Goal: Task Accomplishment & Management: Complete application form

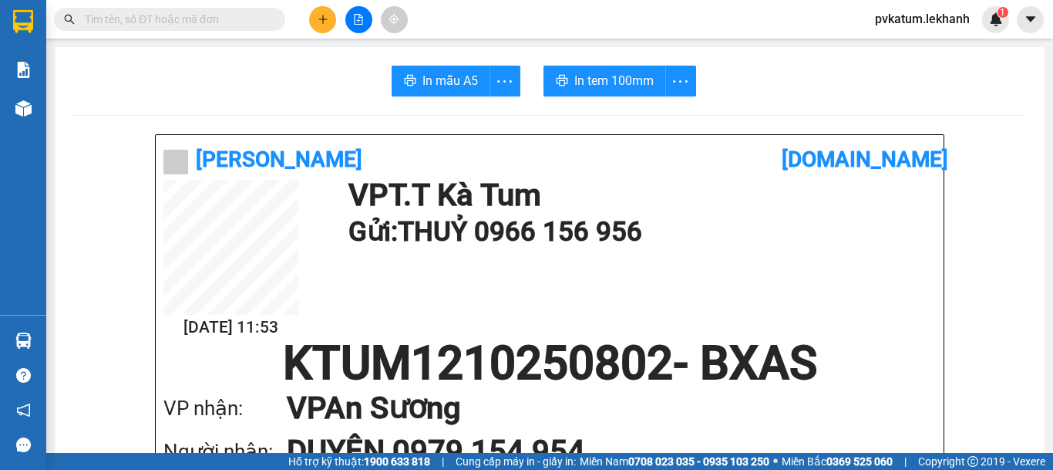
drag, startPoint x: 0, startPoint y: 0, endPoint x: 314, endPoint y: 22, distance: 314.6
click at [314, 22] on button at bounding box center [322, 19] width 27 height 27
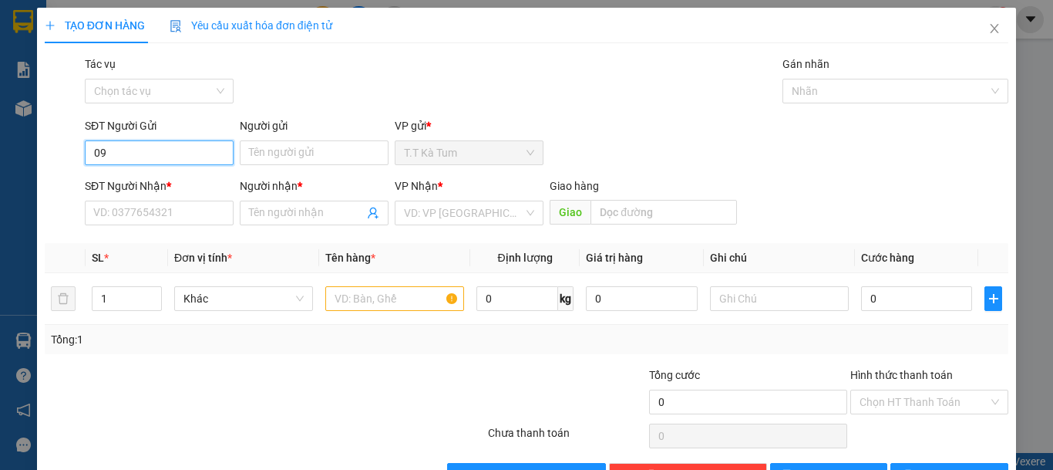
type input "0"
type input "0949132238"
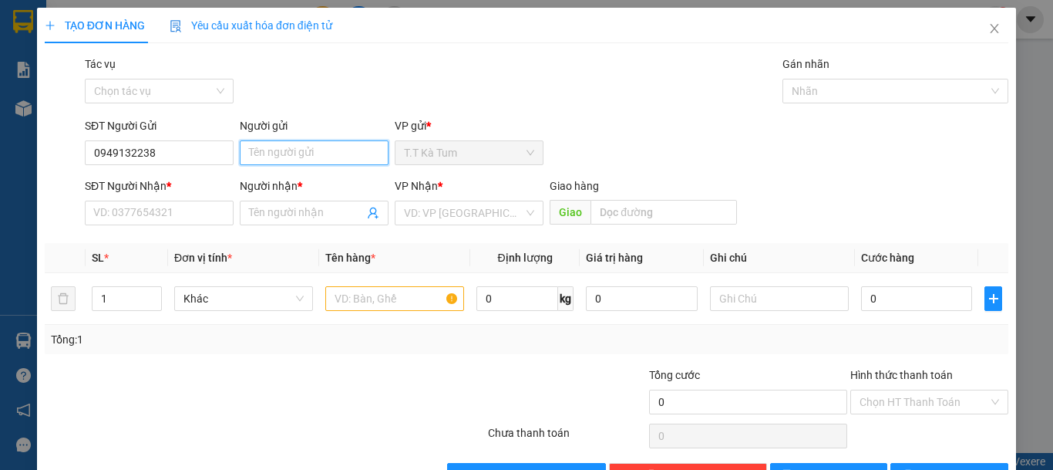
click at [277, 160] on input "Người gửi" at bounding box center [314, 152] width 149 height 25
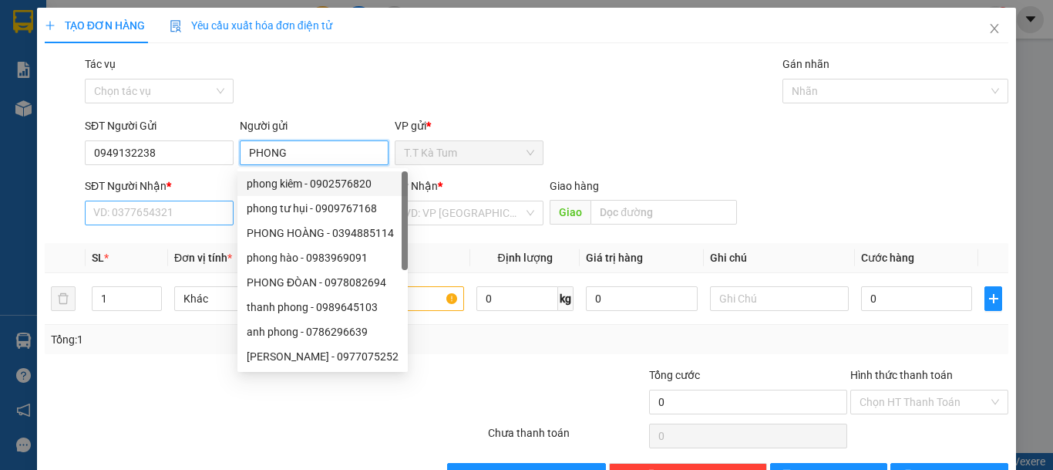
type input "PHONG"
click at [184, 217] on input "SĐT Người Nhận *" at bounding box center [159, 212] width 149 height 25
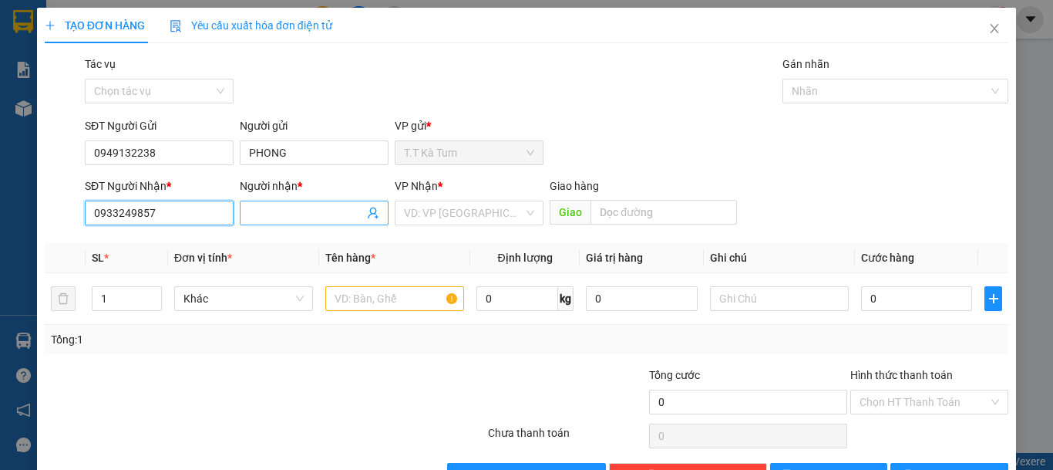
type input "0933249857"
click at [274, 207] on input "Người nhận *" at bounding box center [306, 212] width 115 height 17
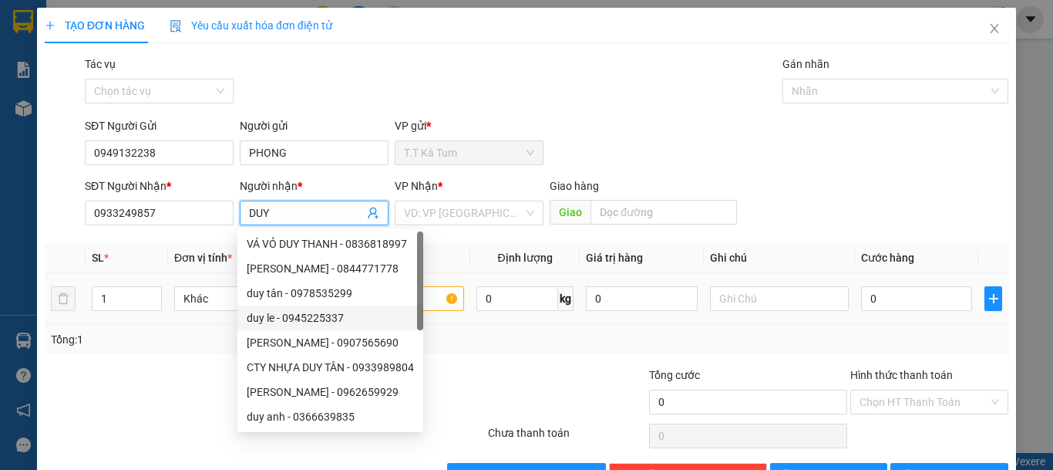
type input "DUY"
click at [441, 305] on input "text" at bounding box center [394, 298] width 139 height 25
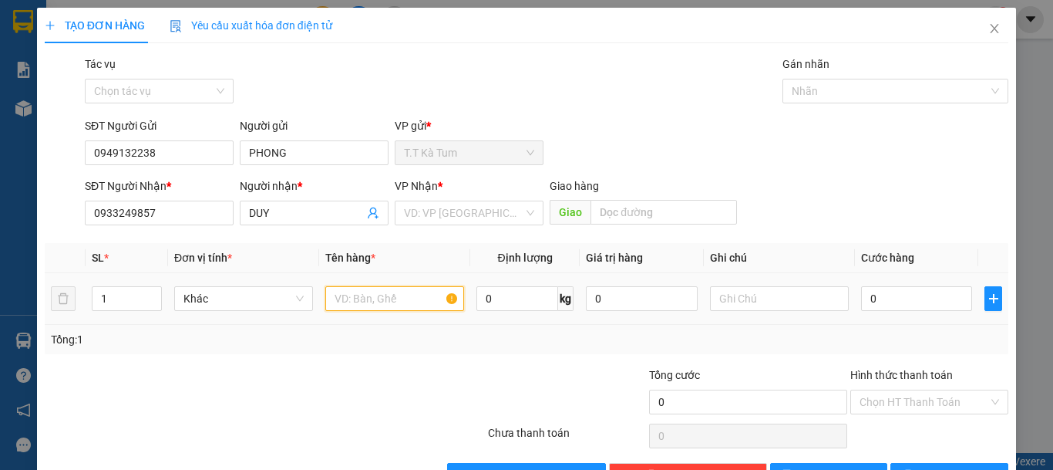
click at [436, 297] on input "text" at bounding box center [394, 298] width 139 height 25
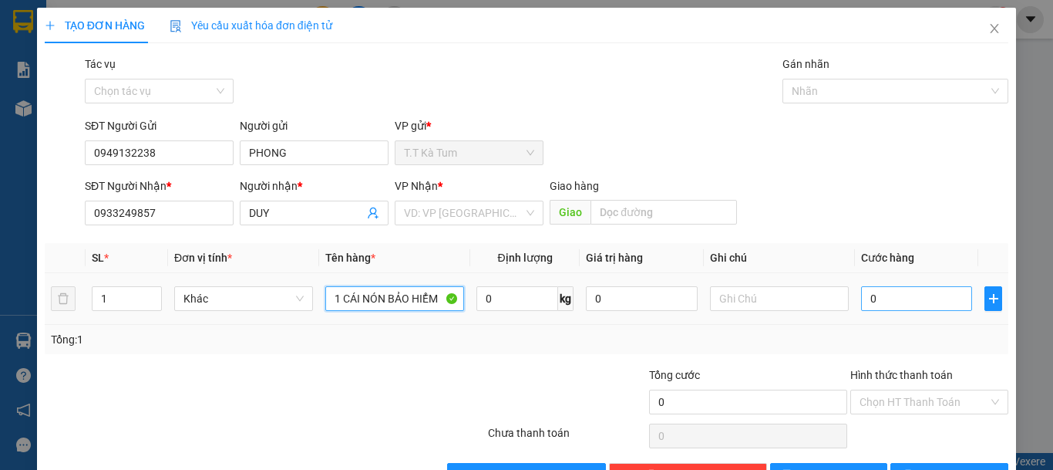
type input "1 CÁI NÓN BẢO HIỂM"
click at [883, 308] on input "0" at bounding box center [916, 298] width 111 height 25
type input "3"
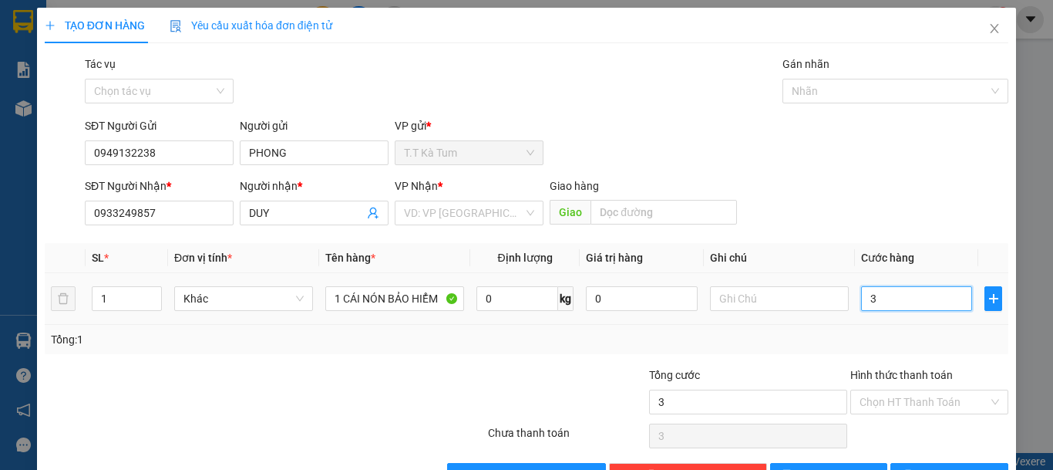
type input "30"
type input "300"
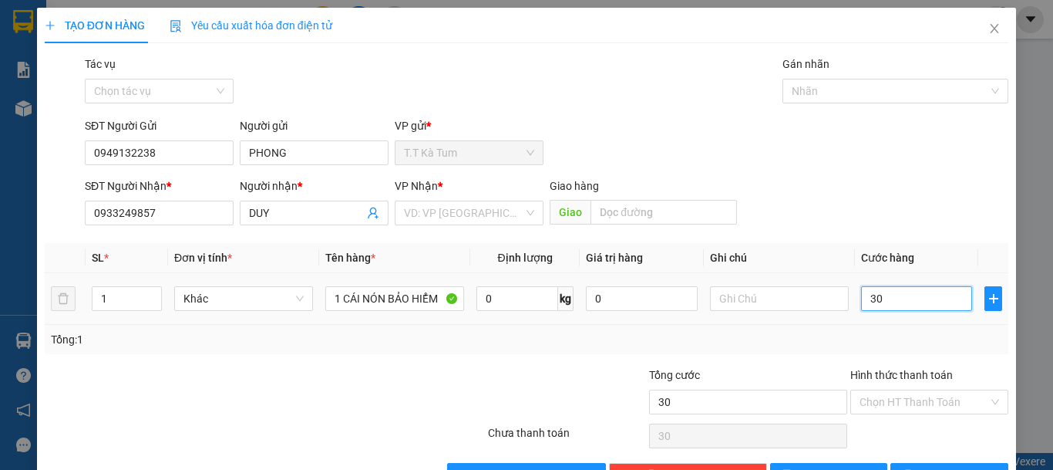
type input "300"
type input "3.000"
type input "30.000"
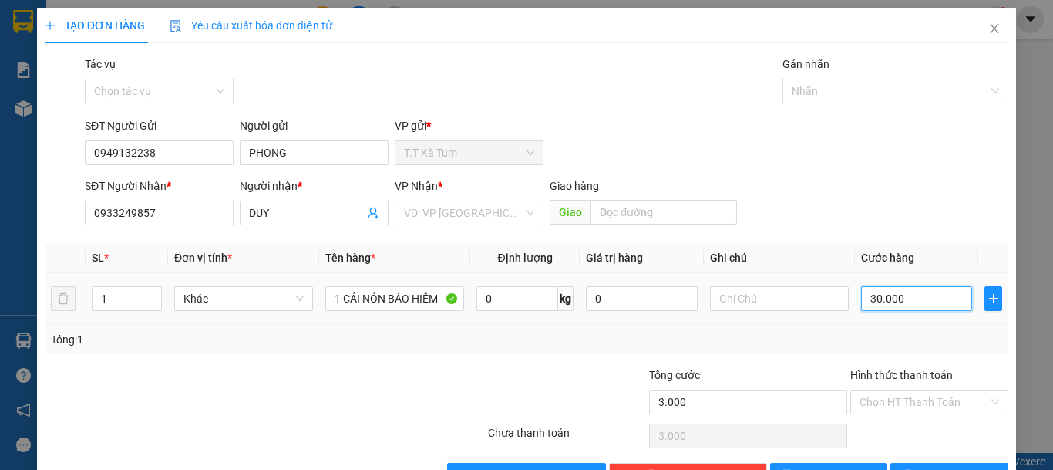
type input "30.000"
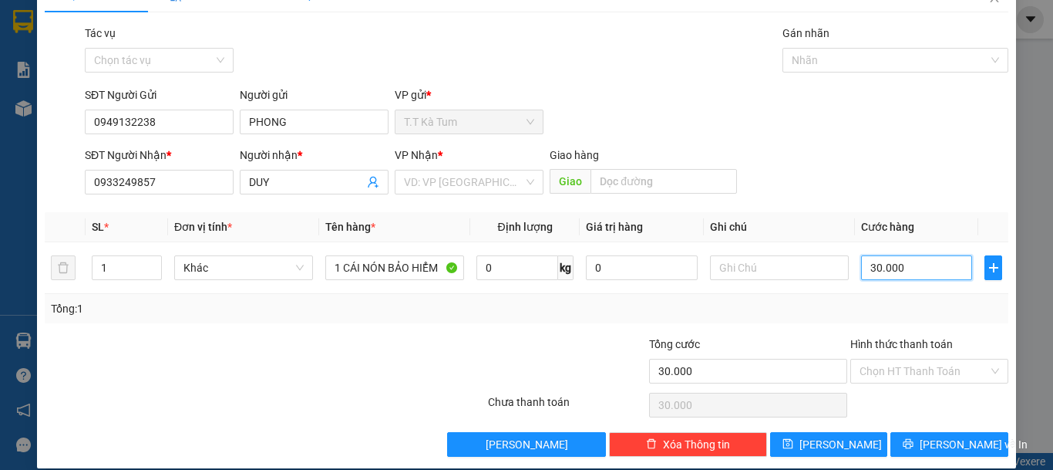
scroll to position [48, 0]
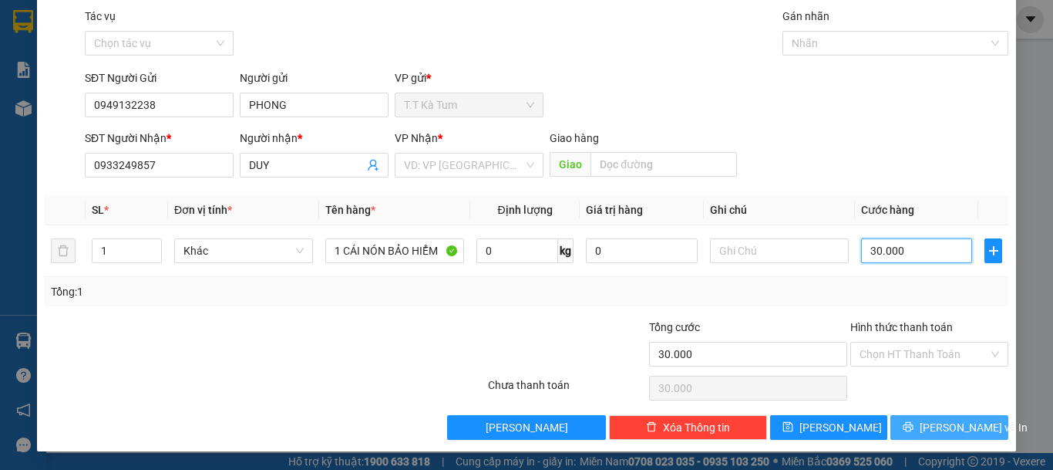
type input "30.000"
click at [921, 421] on button "[PERSON_NAME] và In" at bounding box center [950, 427] width 118 height 25
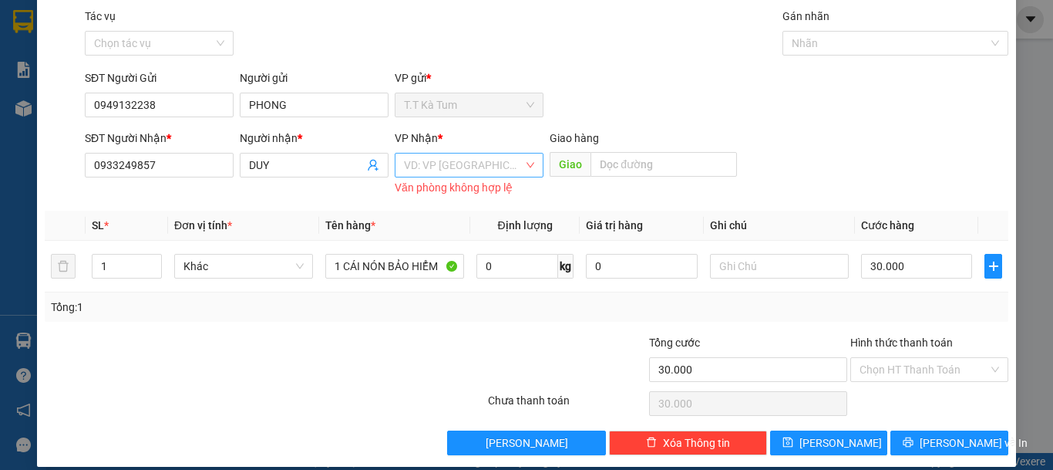
click at [445, 172] on input "search" at bounding box center [464, 164] width 120 height 23
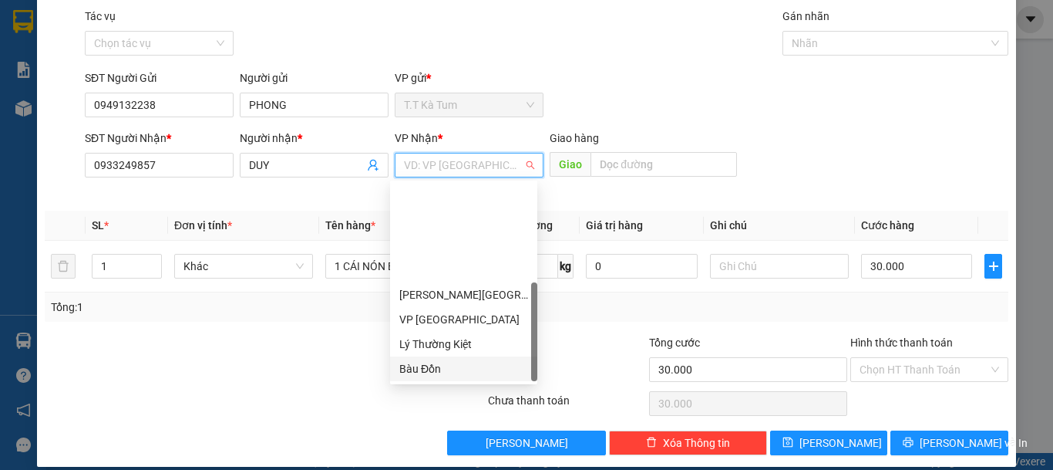
scroll to position [123, 0]
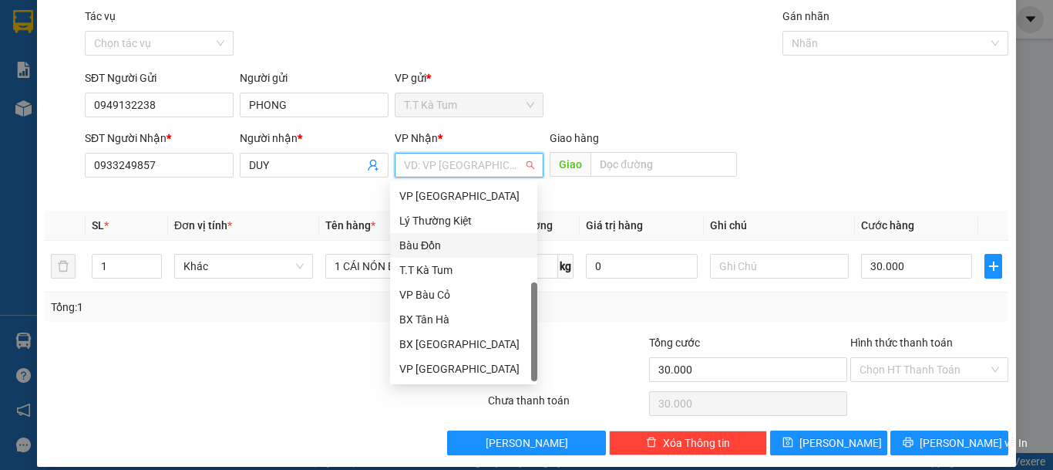
click at [436, 236] on div "Bàu Đồn" at bounding box center [463, 245] width 147 height 25
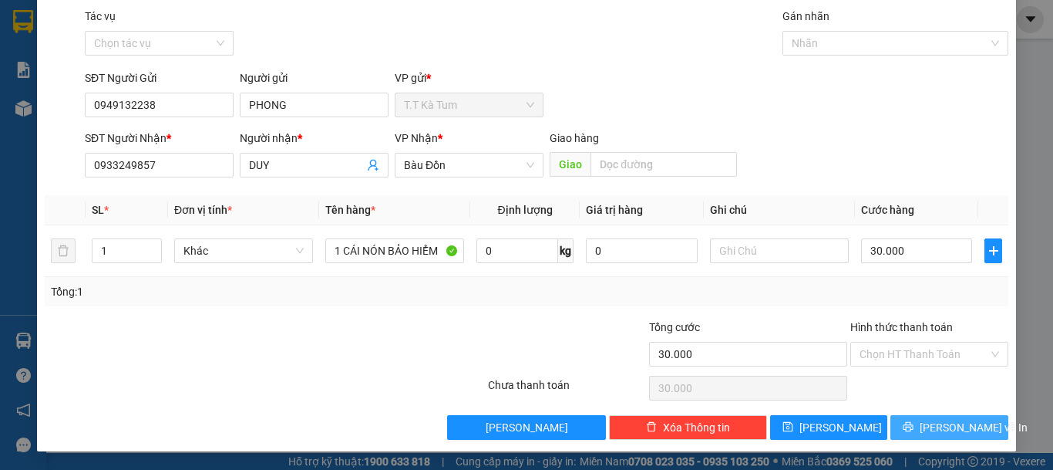
click at [923, 419] on button "[PERSON_NAME] và In" at bounding box center [950, 427] width 118 height 25
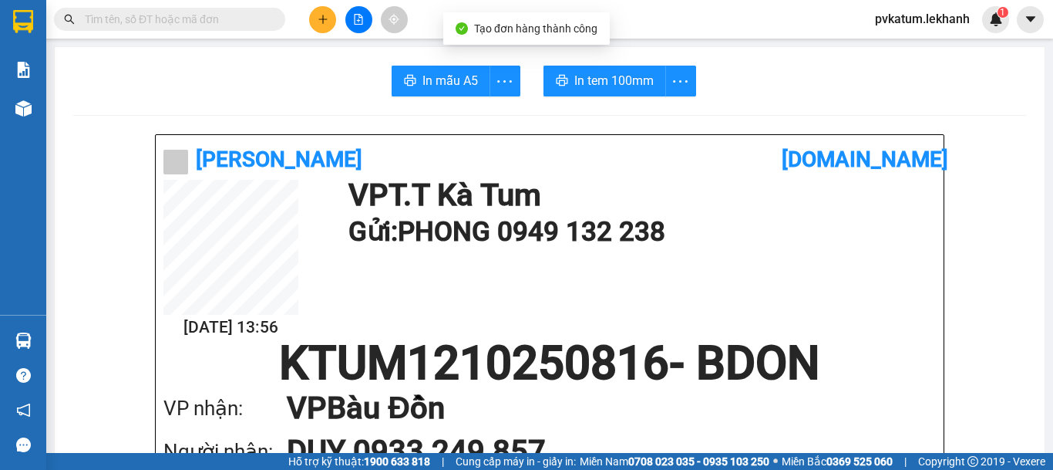
drag, startPoint x: 576, startPoint y: 40, endPoint x: 578, endPoint y: 65, distance: 24.8
click at [576, 43] on div "Tạo đơn hàng thành công" at bounding box center [526, 28] width 167 height 32
click at [584, 86] on span "In tem 100mm" at bounding box center [613, 80] width 79 height 19
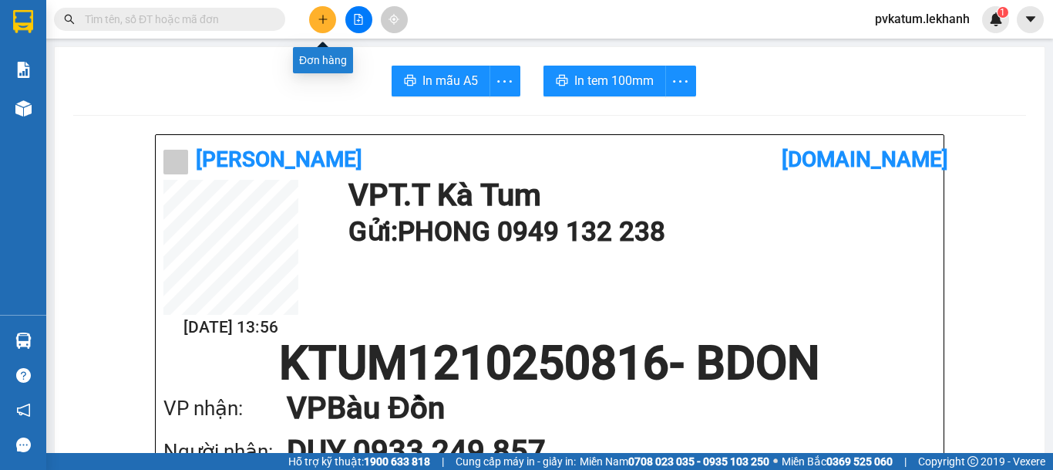
click at [331, 21] on button at bounding box center [322, 19] width 27 height 27
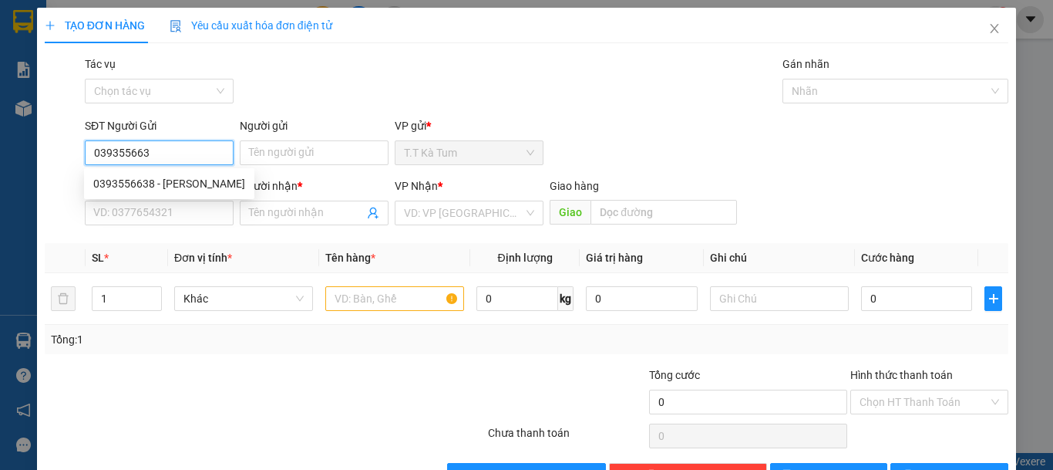
type input "0393556638"
click at [169, 189] on div "0393556638 - [PERSON_NAME]" at bounding box center [169, 183] width 152 height 17
type input "[PERSON_NAME]"
type input "0385555857"
type input "thảo"
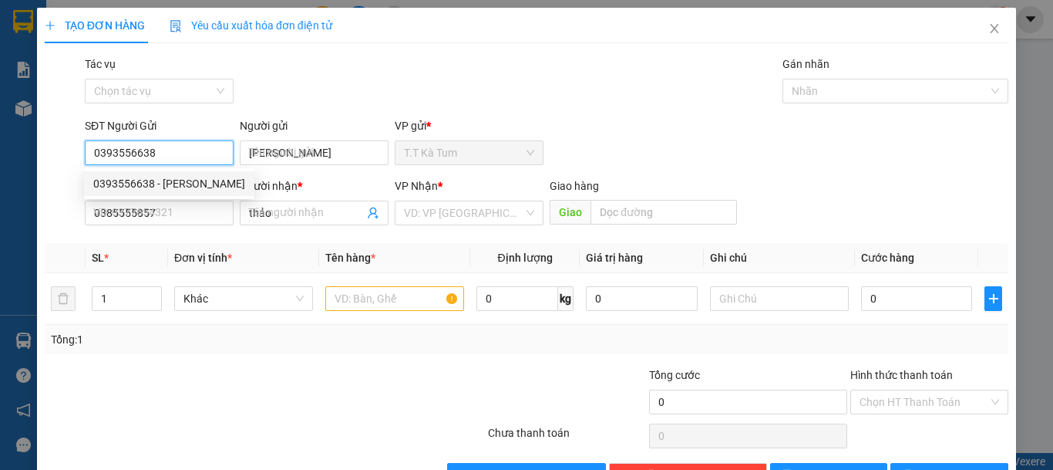
type input "30.000"
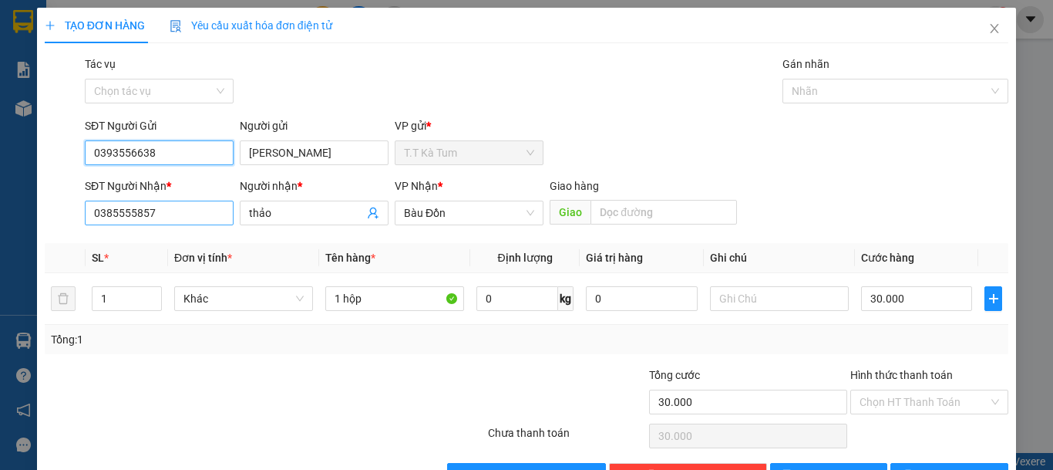
type input "0393556638"
click at [211, 211] on input "0385555857" at bounding box center [159, 212] width 149 height 25
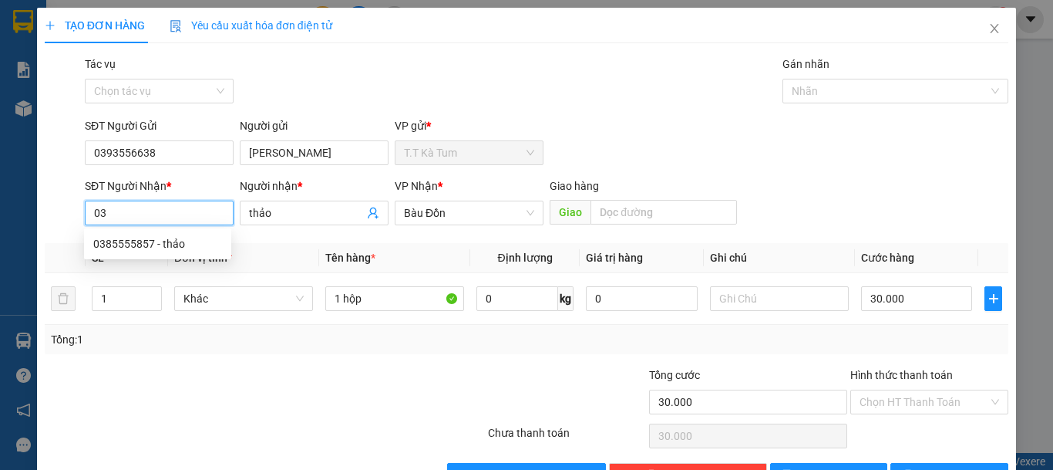
type input "0"
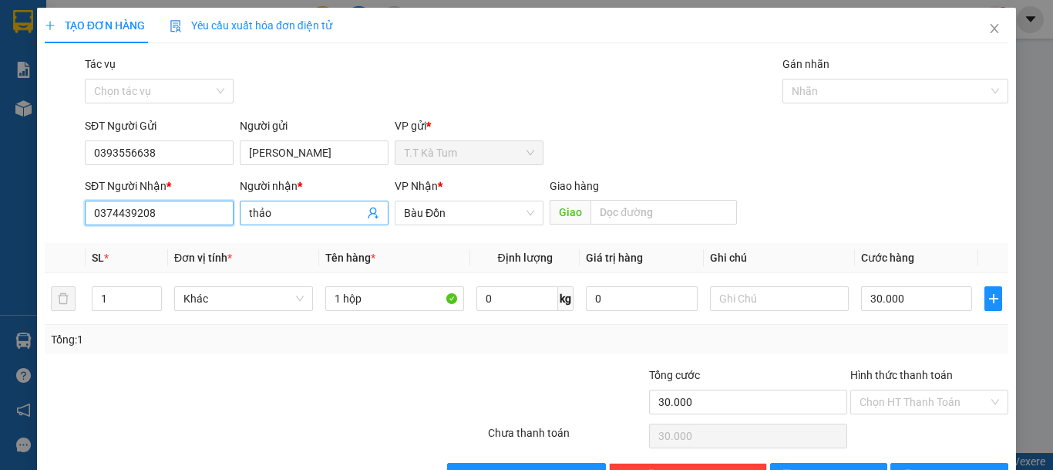
type input "0374439208"
click at [302, 220] on input "thảo" at bounding box center [306, 212] width 115 height 17
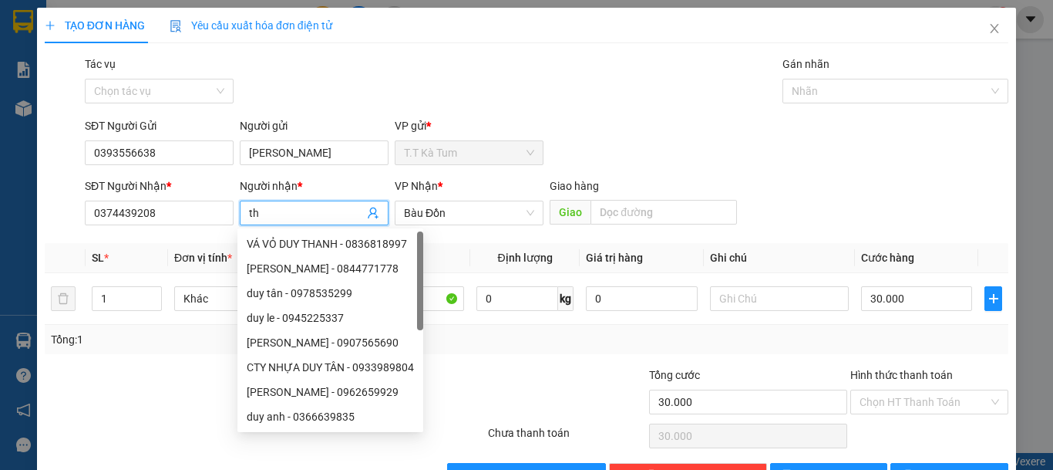
type input "t"
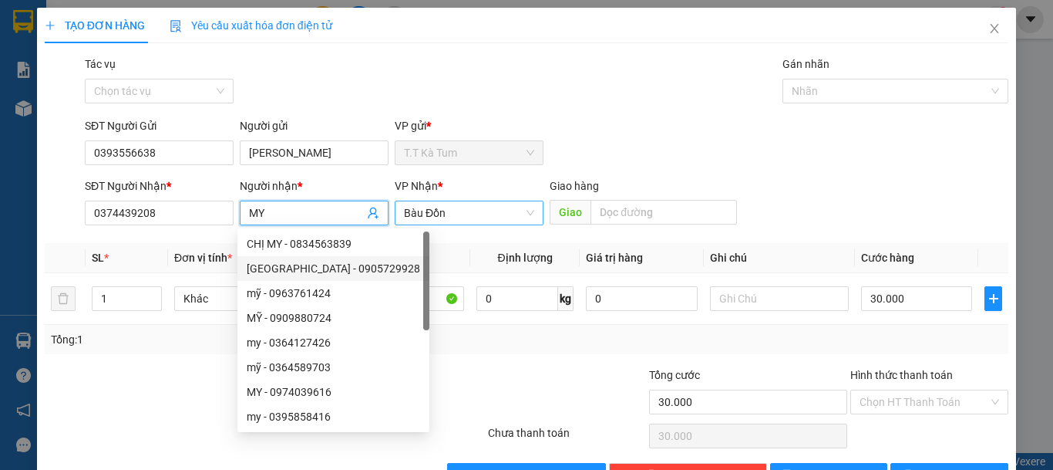
click at [481, 217] on span "Bàu Đồn" at bounding box center [469, 212] width 130 height 23
type input "MY"
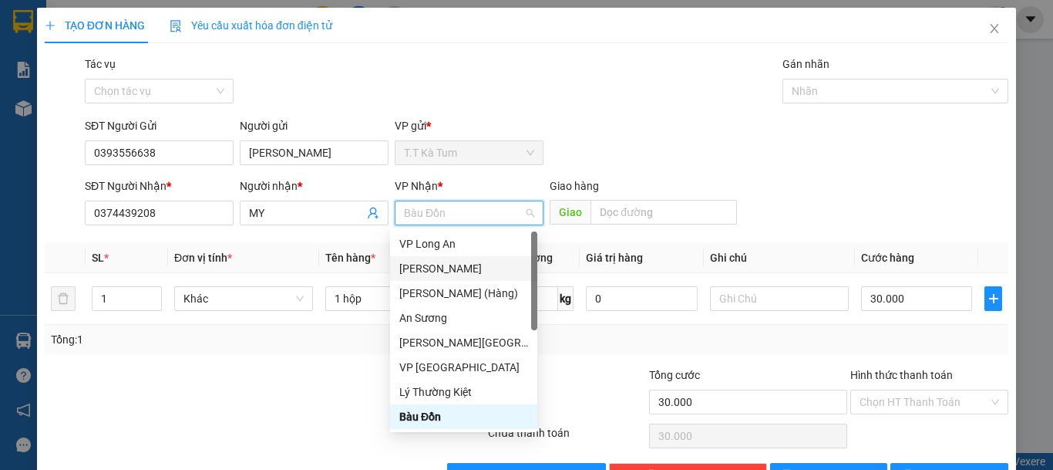
click at [440, 269] on div "[PERSON_NAME]" at bounding box center [463, 268] width 129 height 17
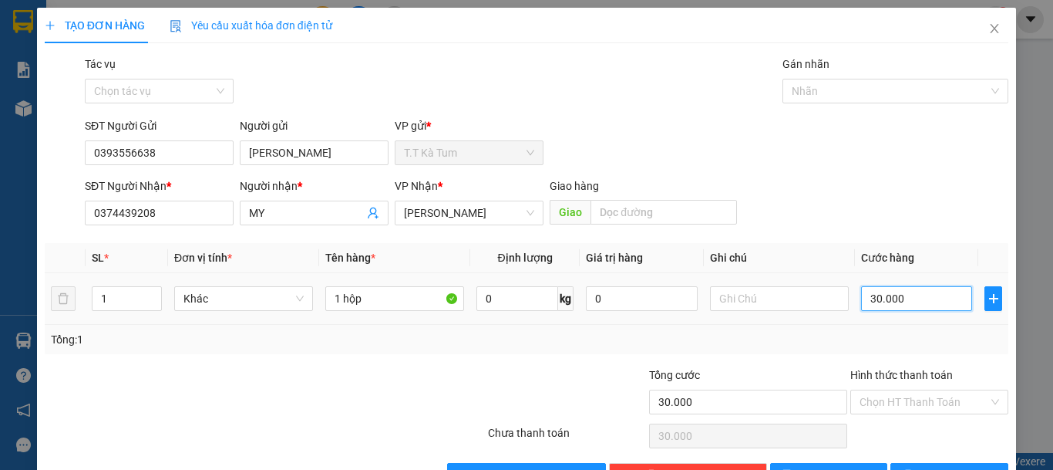
click at [902, 301] on input "30.000" at bounding box center [916, 298] width 111 height 25
type input "4"
type input "40"
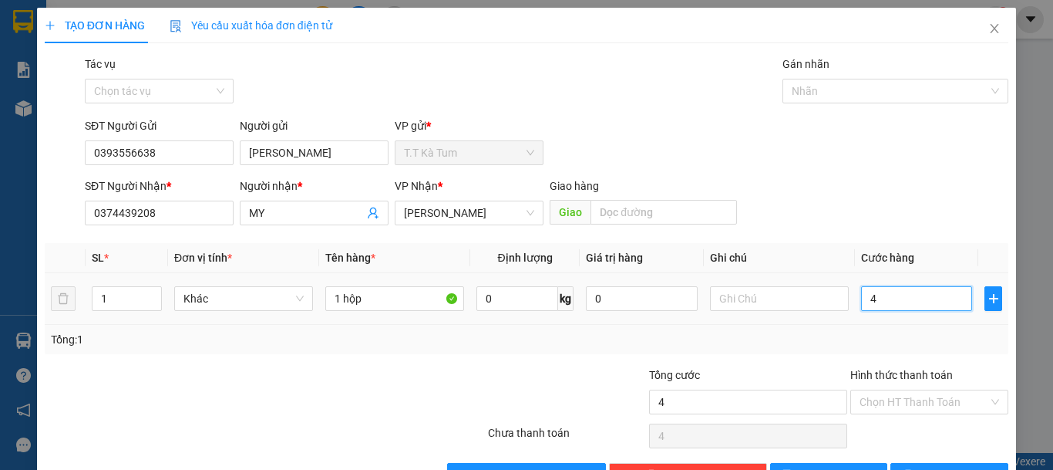
type input "40"
type input "400"
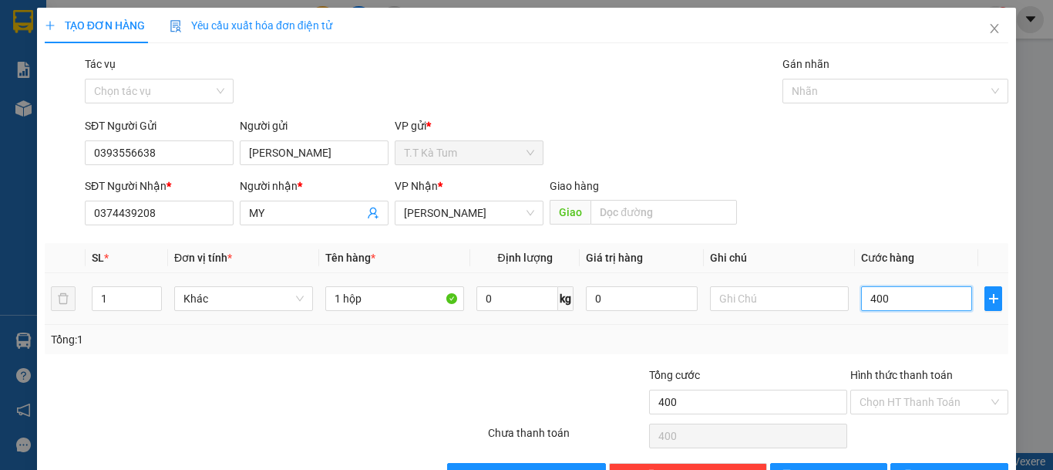
type input "4.000"
type input "40.000"
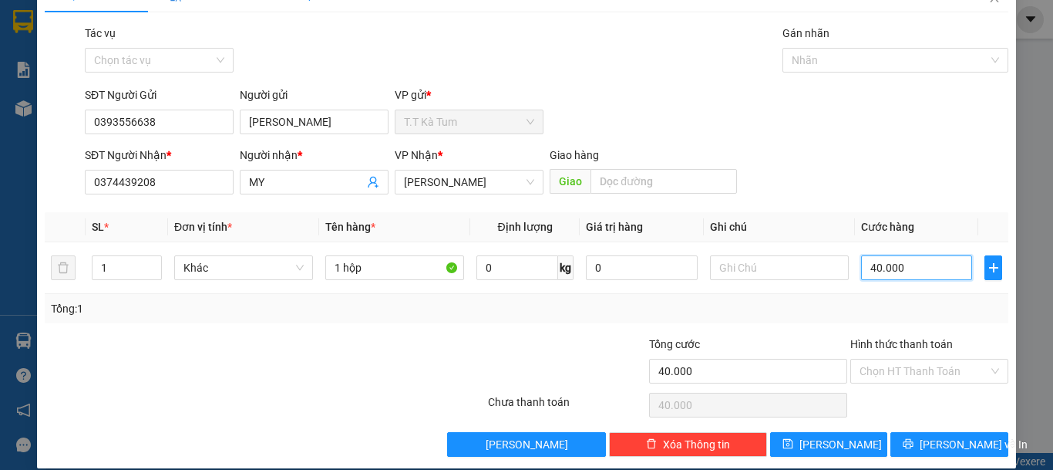
scroll to position [48, 0]
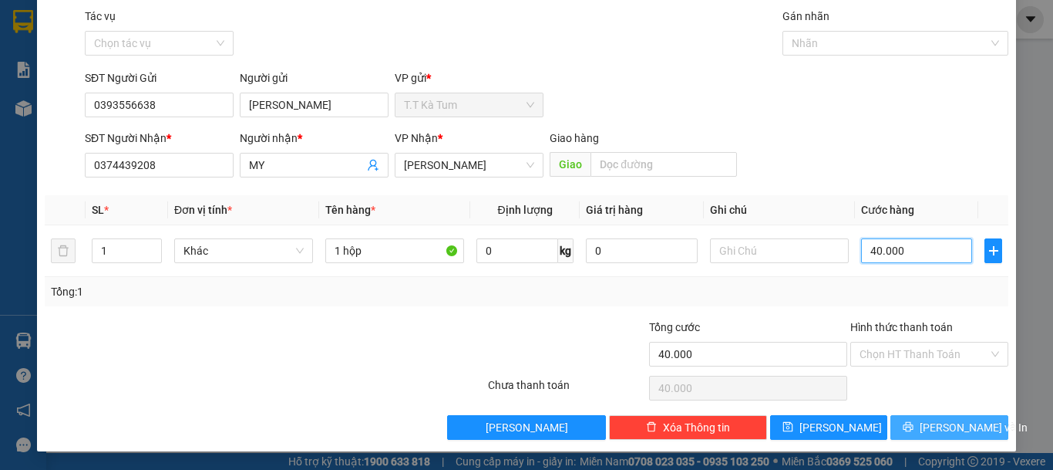
type input "40.000"
click at [930, 428] on span "[PERSON_NAME] và In" at bounding box center [974, 427] width 108 height 17
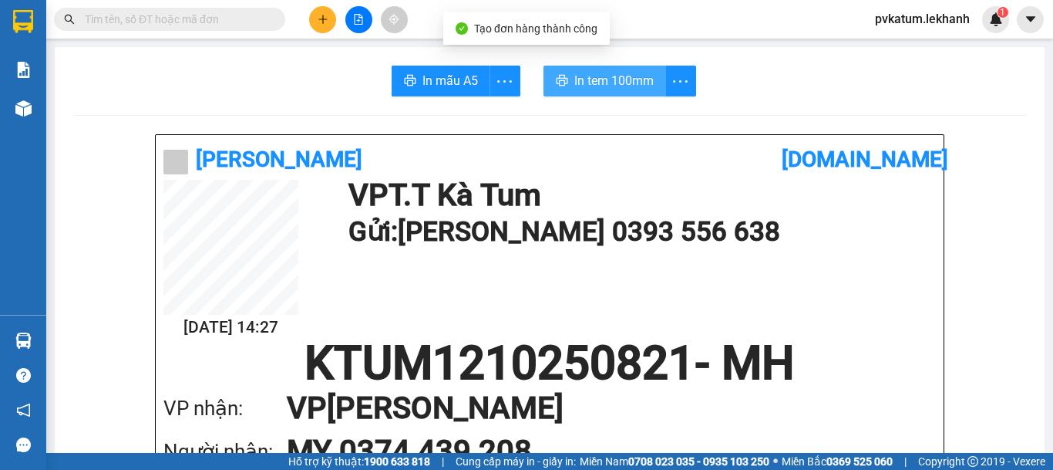
click at [606, 84] on span "In tem 100mm" at bounding box center [613, 80] width 79 height 19
